Goal: Information Seeking & Learning: Learn about a topic

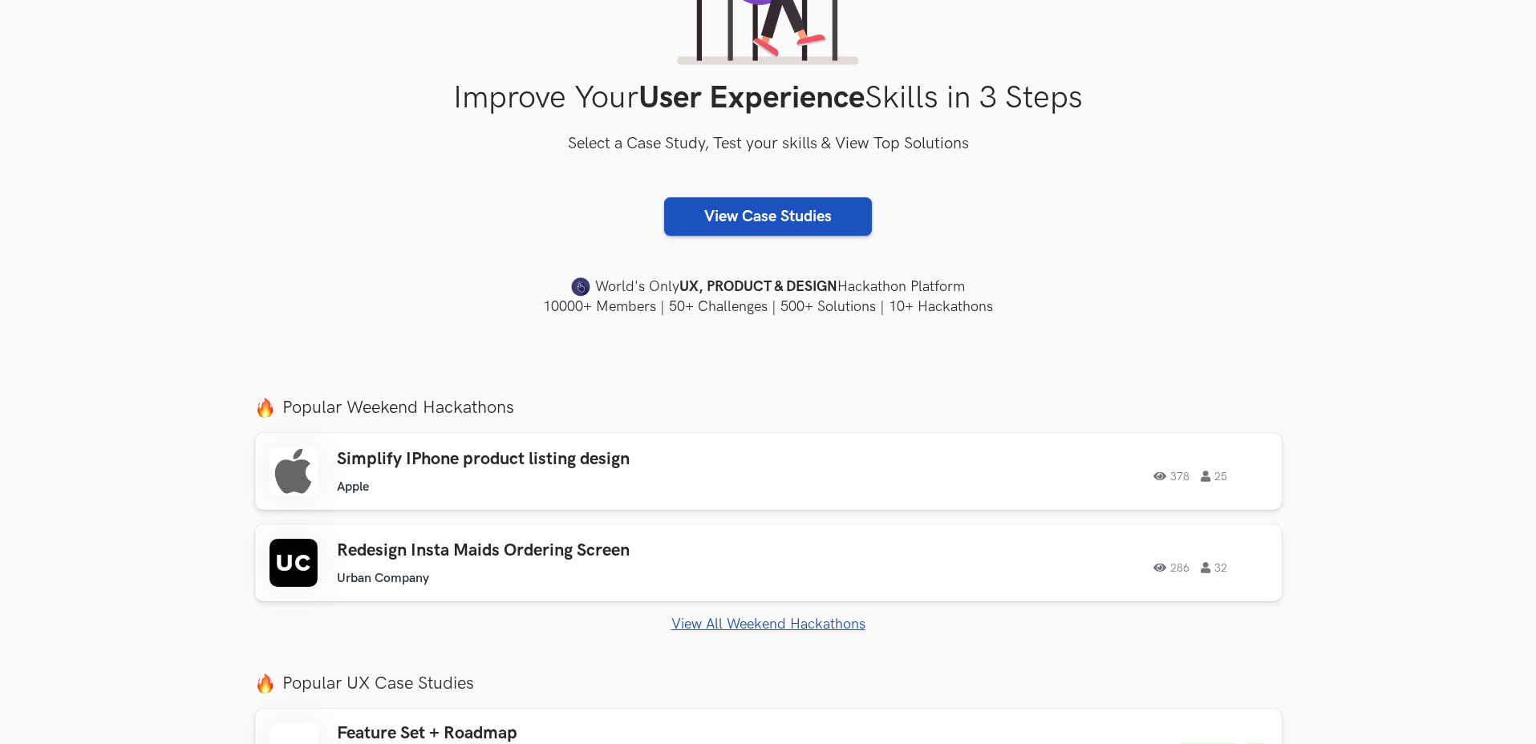
scroll to position [233, 0]
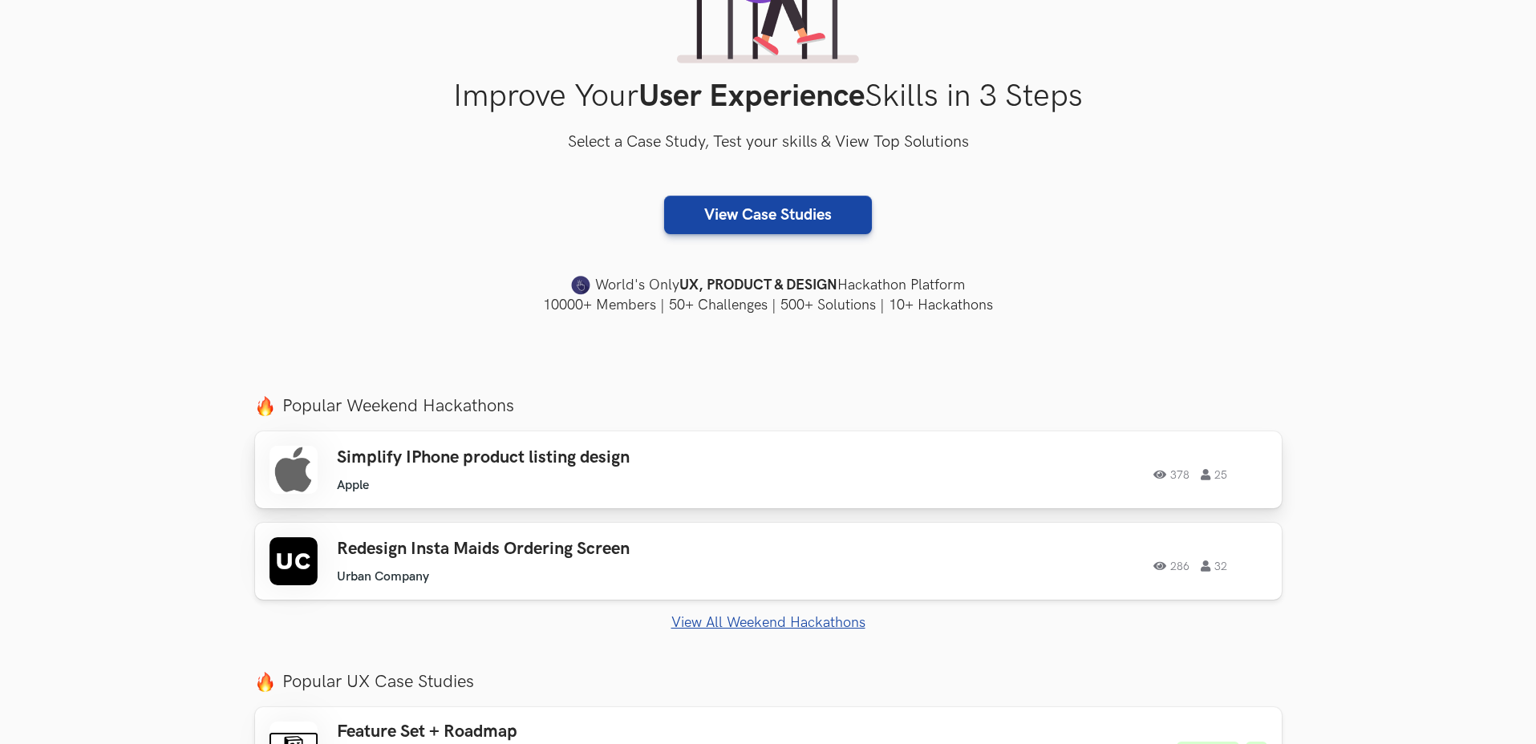
click at [610, 463] on h3 "Simplify IPhone product listing design" at bounding box center [564, 457] width 455 height 21
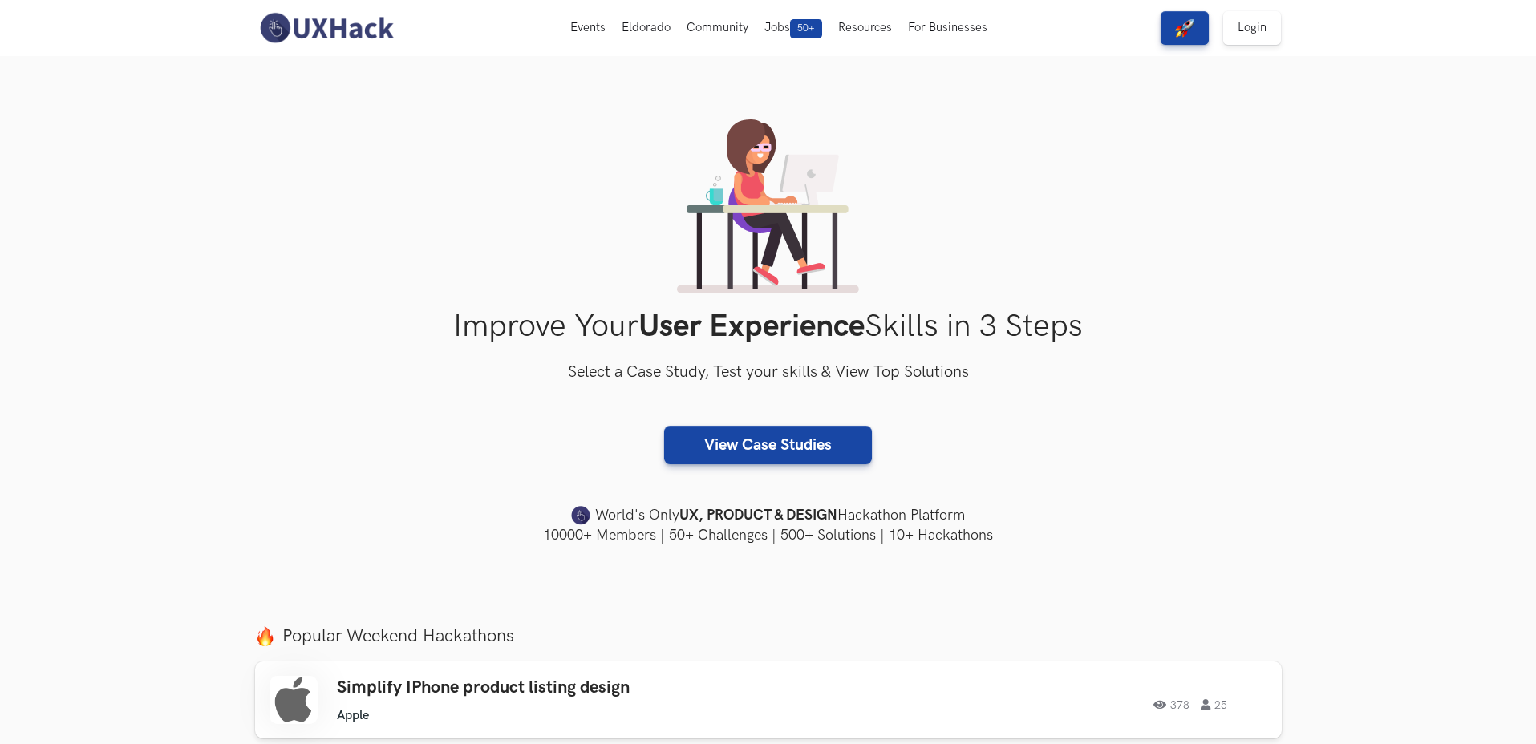
scroll to position [0, 0]
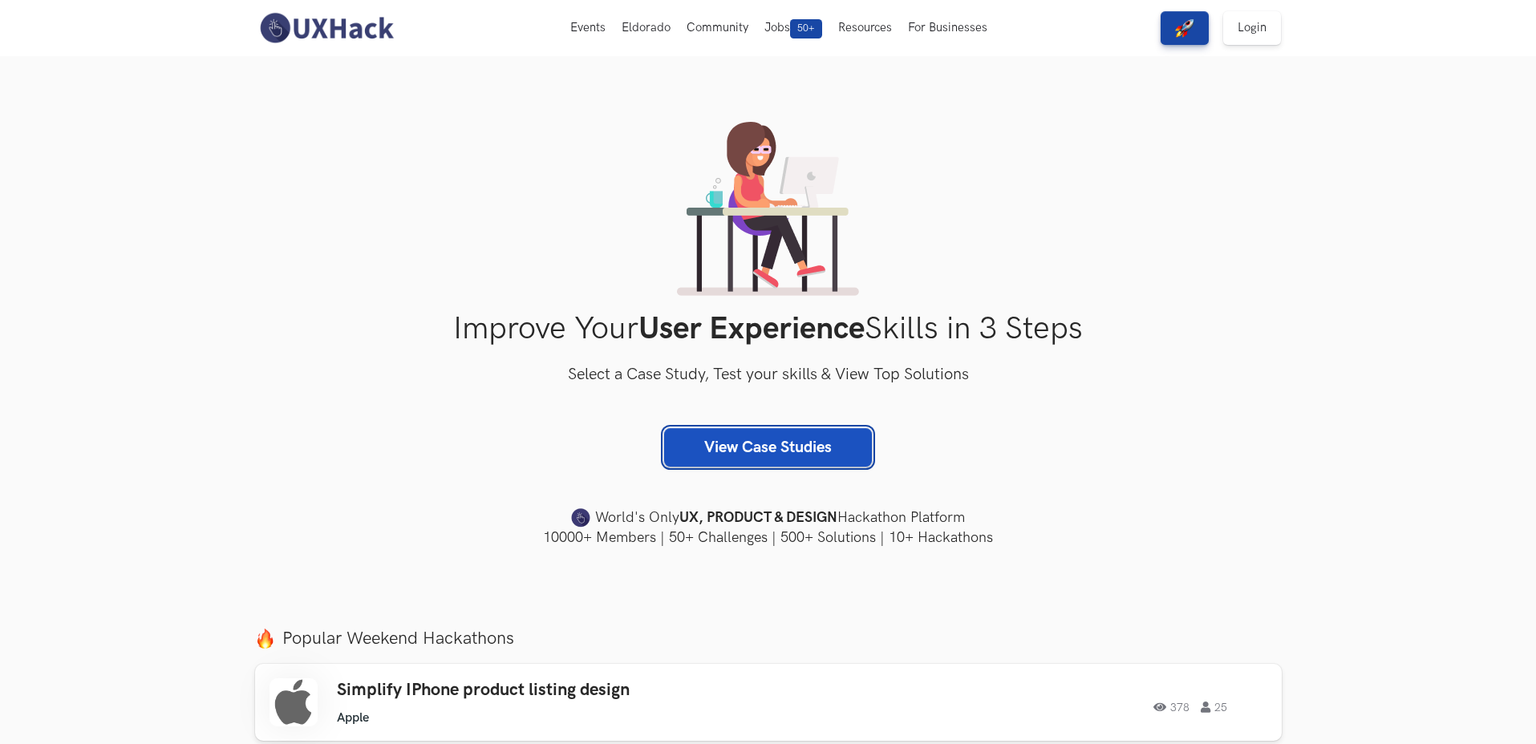
click at [776, 448] on link "View Case Studies" at bounding box center [768, 447] width 208 height 38
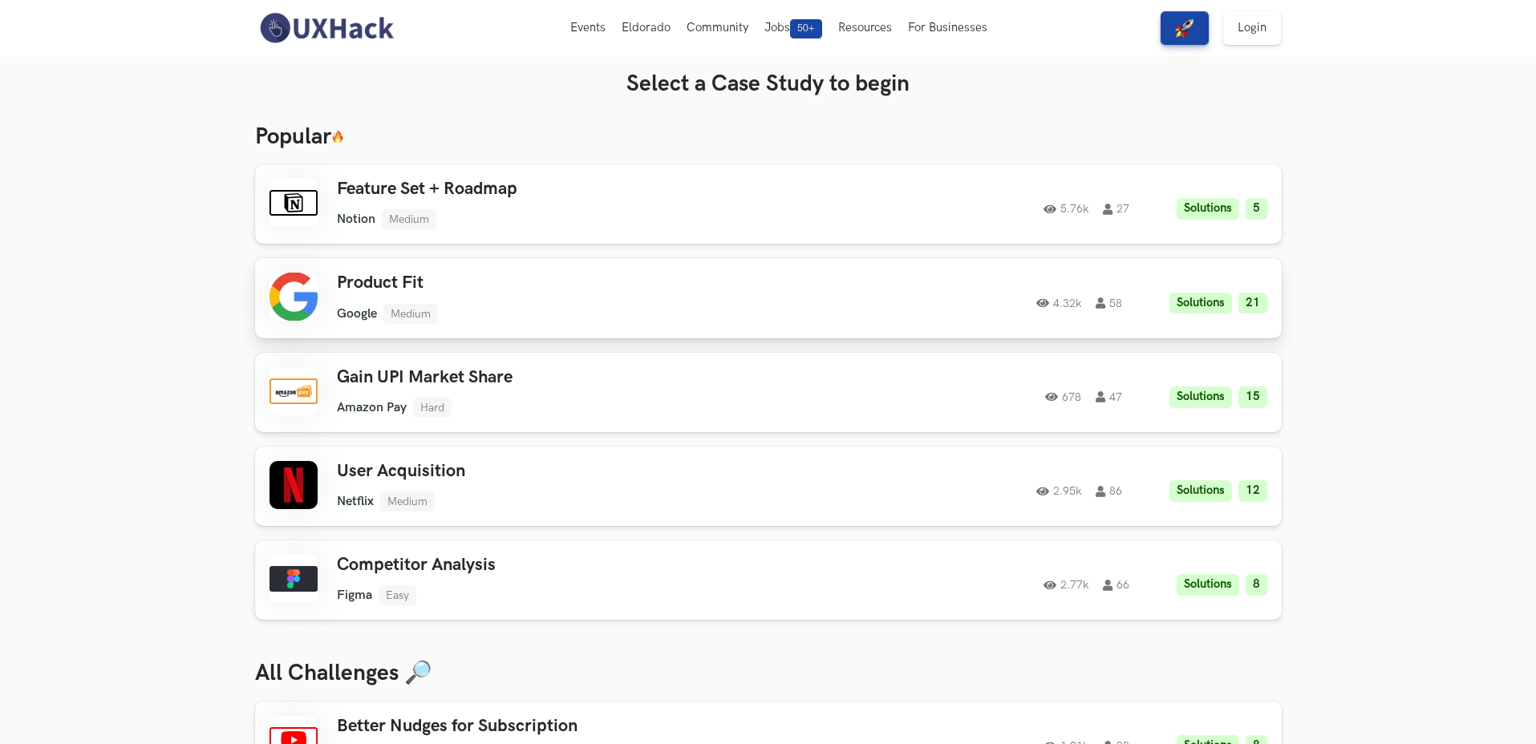
click at [454, 285] on h3 "Product Fit" at bounding box center [564, 283] width 455 height 21
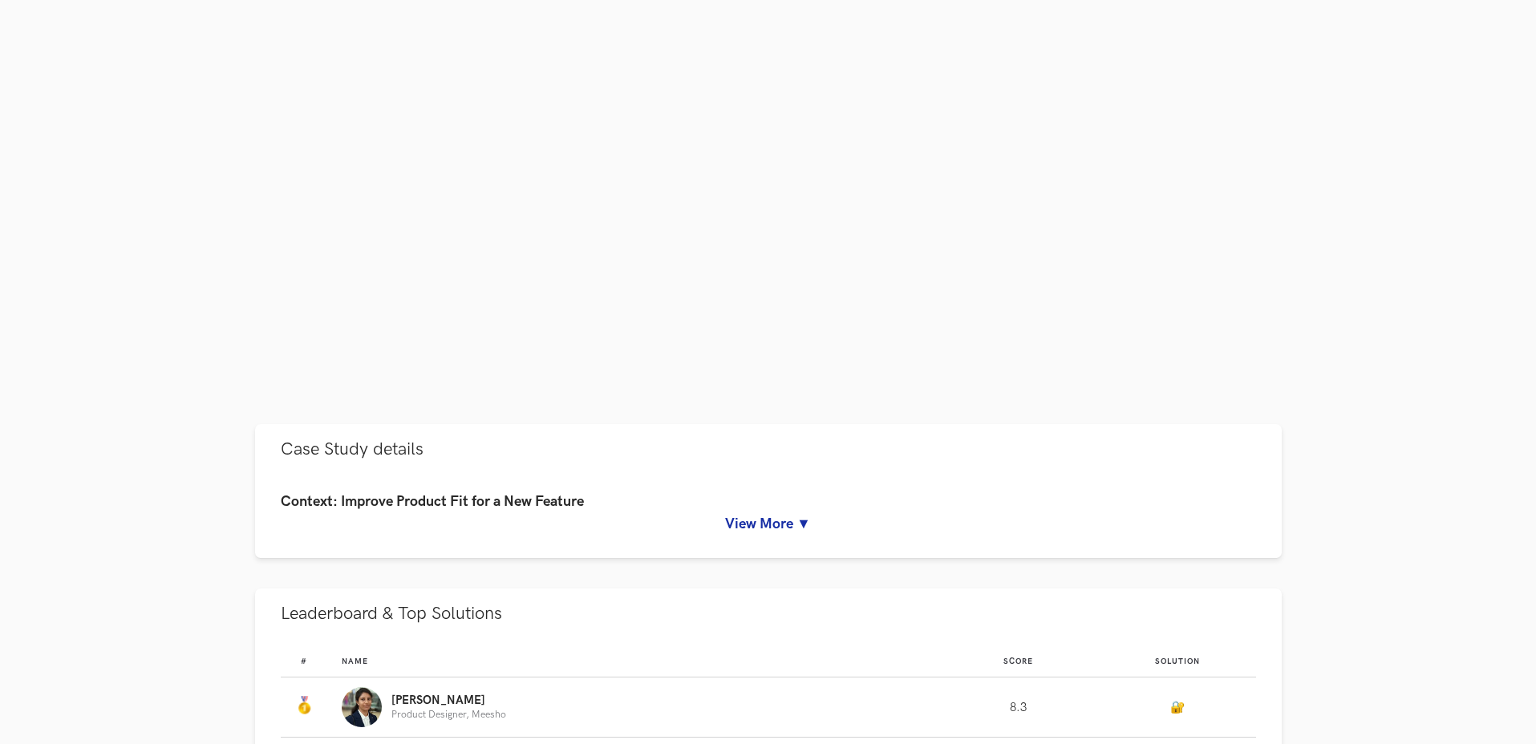
scroll to position [330, 0]
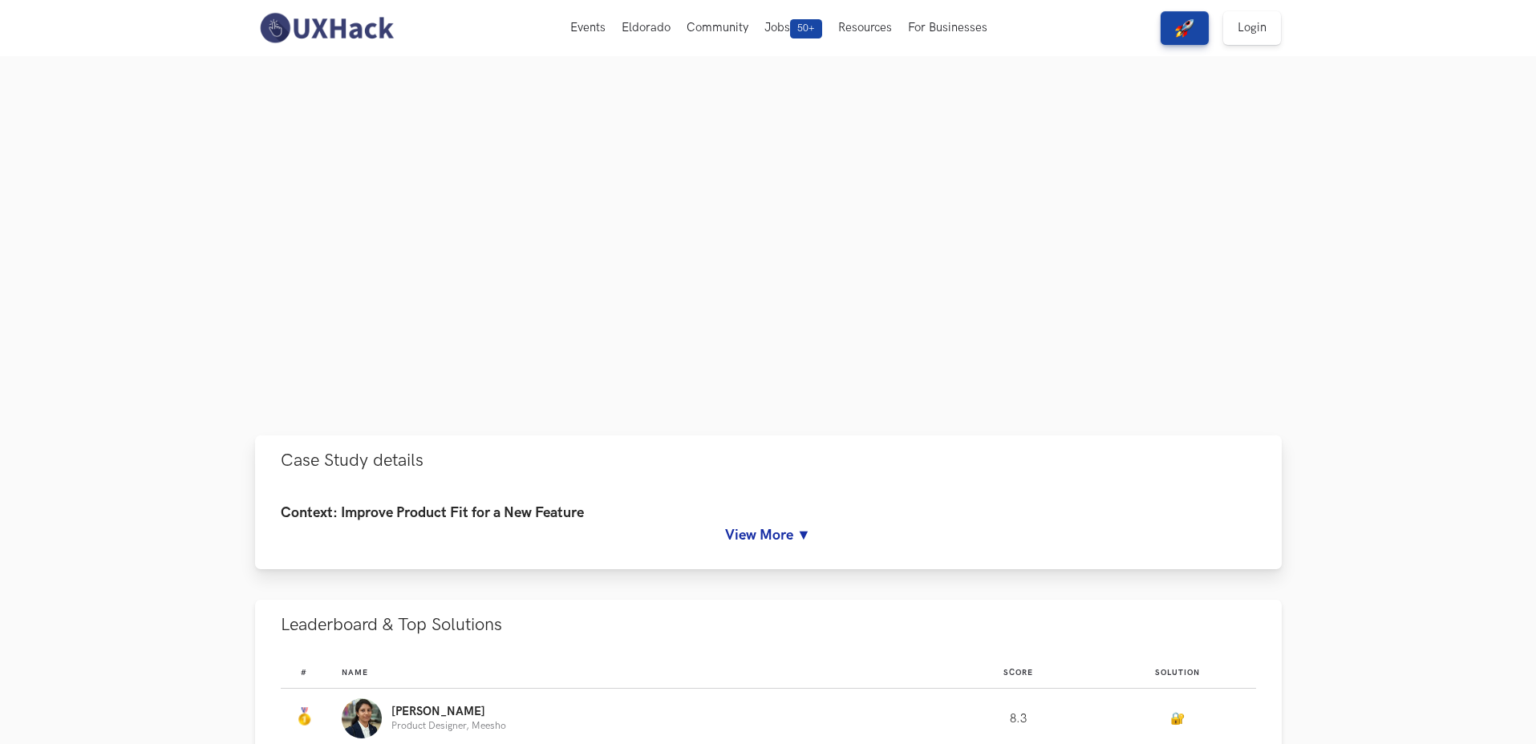
click at [769, 535] on link "View More ▼" at bounding box center [768, 535] width 975 height 17
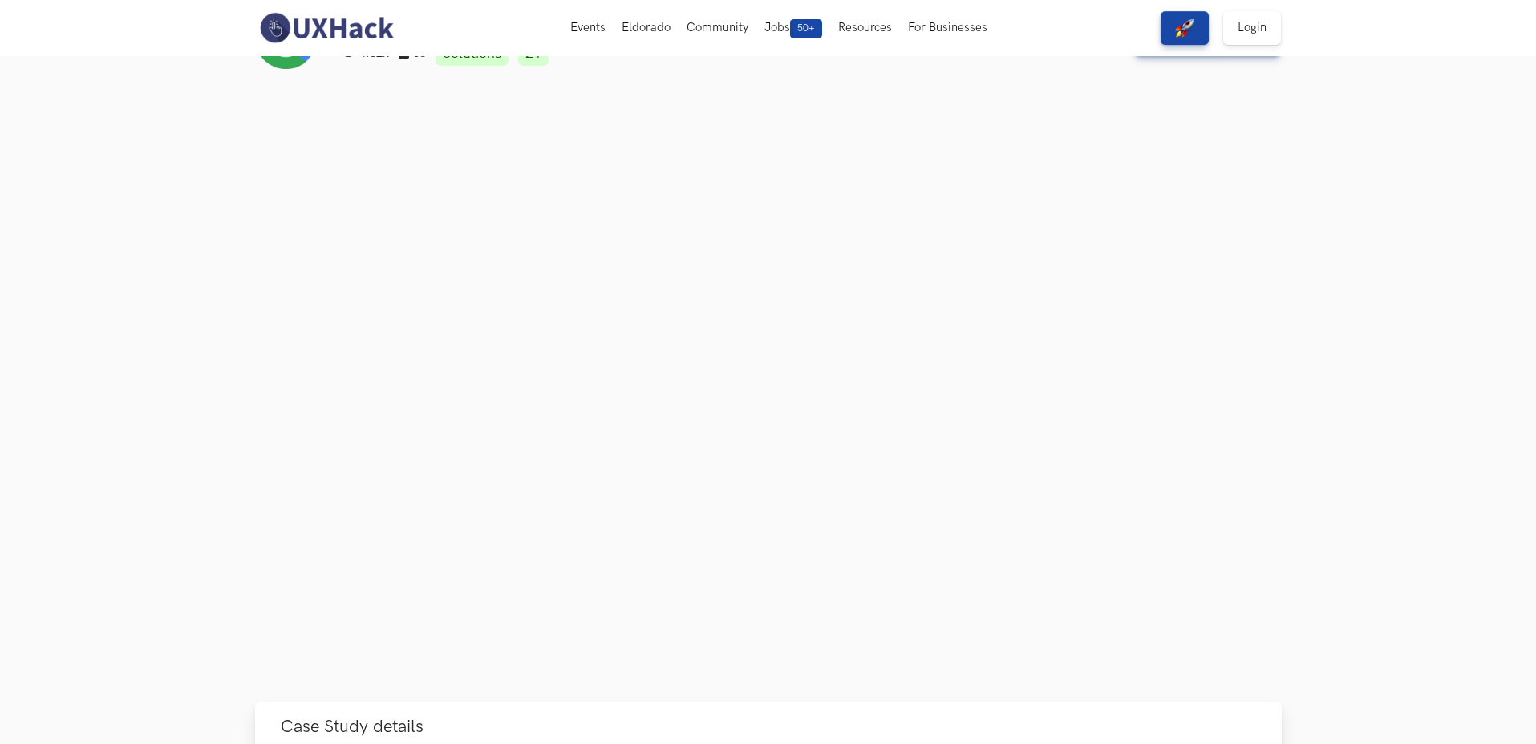
scroll to position [0, 0]
